Goal: Find specific page/section: Find specific page/section

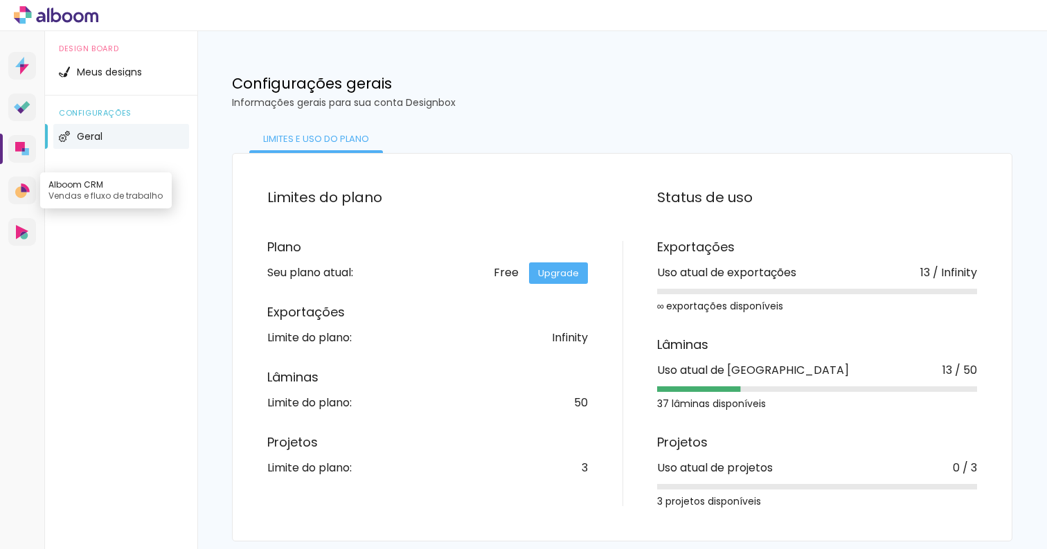
click at [19, 193] on icon at bounding box center [21, 192] width 12 height 12
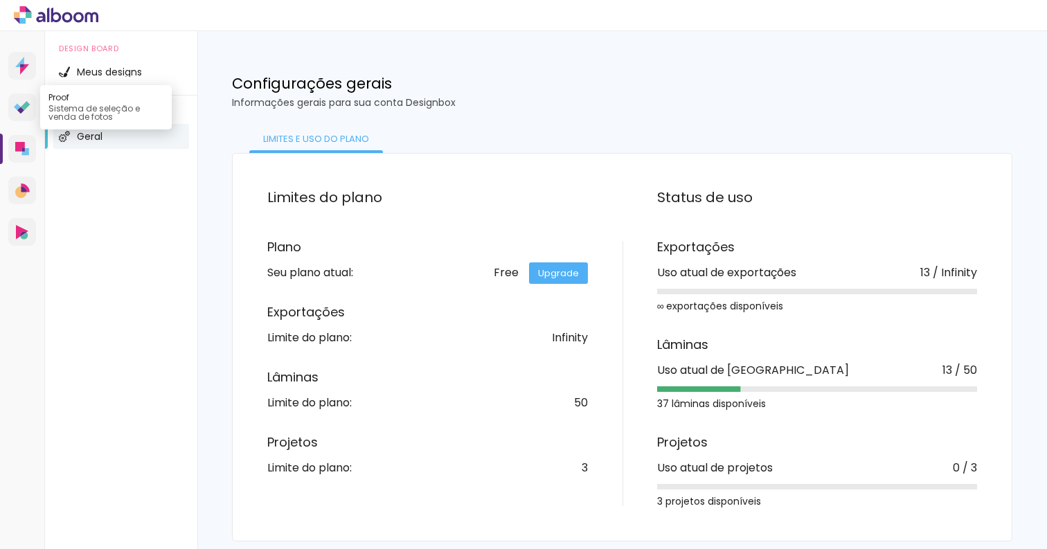
click at [21, 110] on icon at bounding box center [20, 110] width 7 height 7
